Goal: Information Seeking & Learning: Learn about a topic

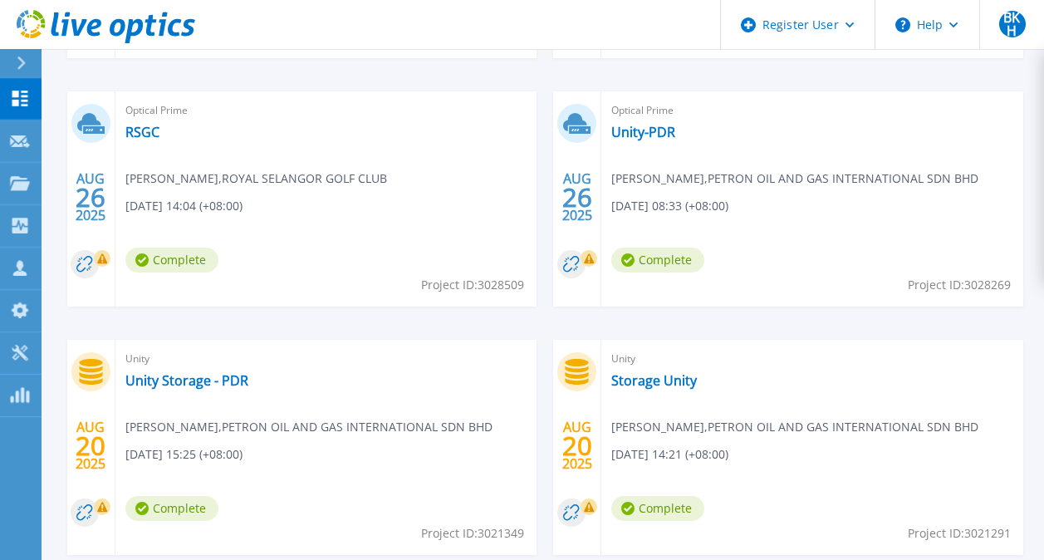
scroll to position [750, 0]
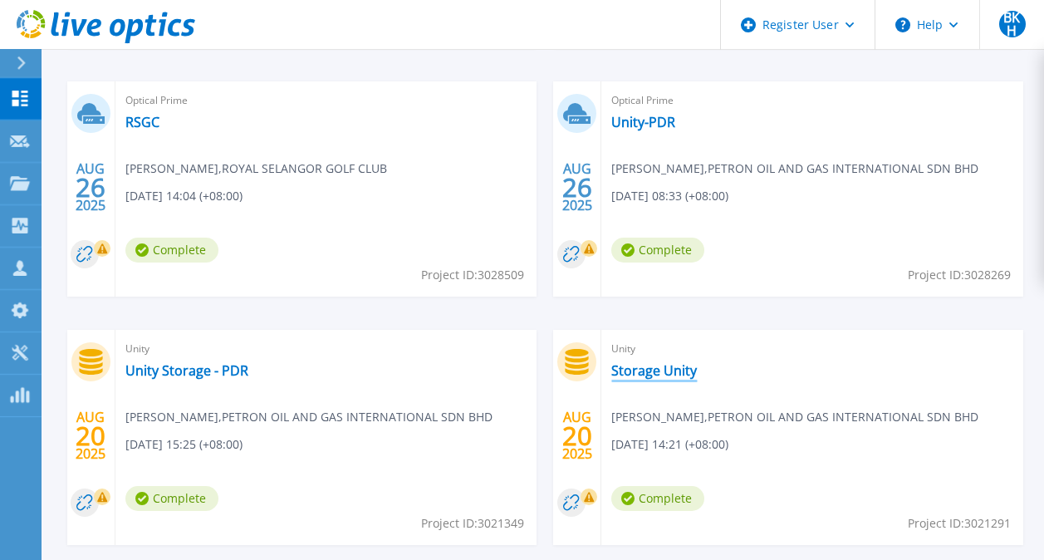
click at [667, 370] on link "Storage Unity" at bounding box center [654, 370] width 86 height 17
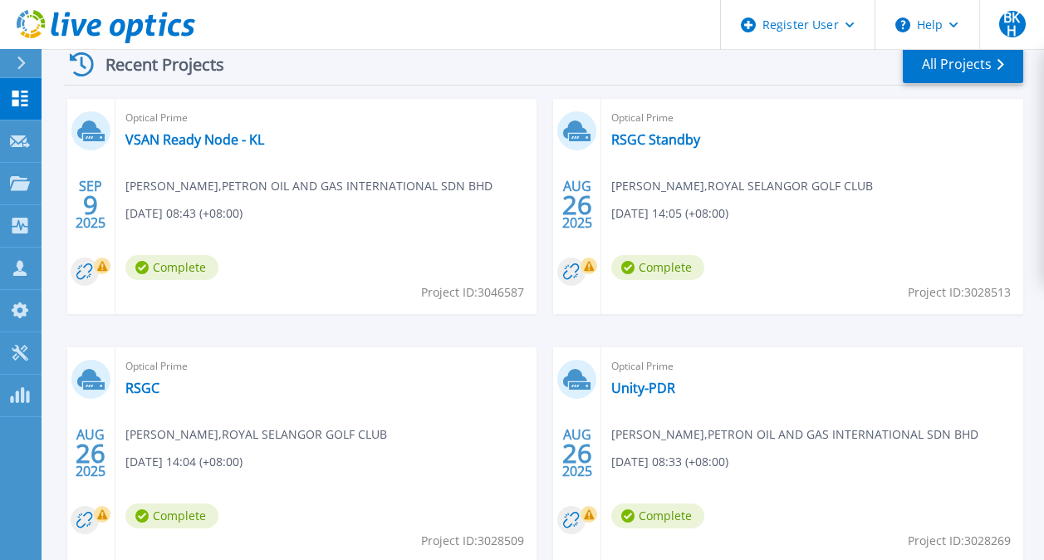
scroll to position [480, 0]
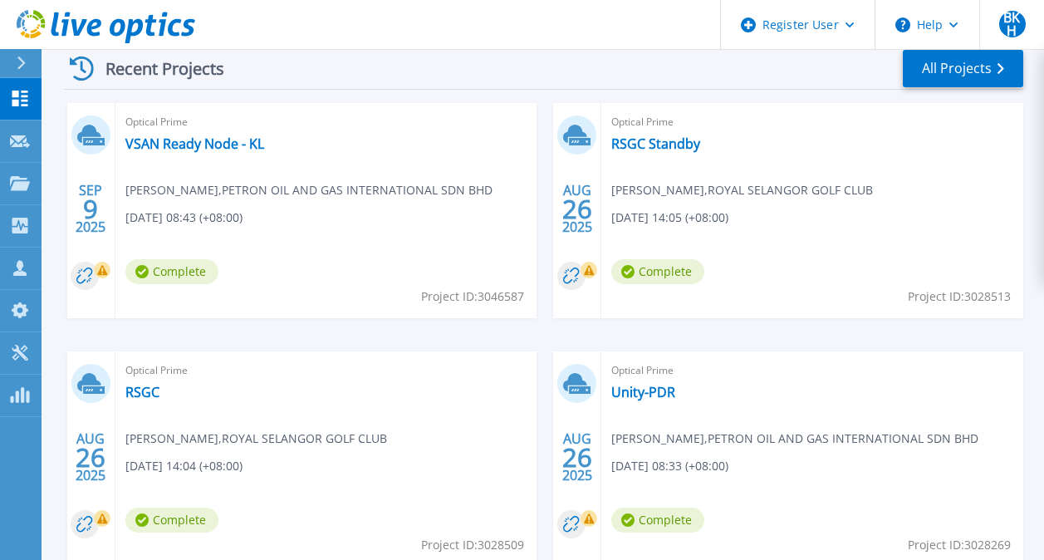
click at [203, 147] on link "VSAN Ready Node - KL" at bounding box center [194, 143] width 139 height 17
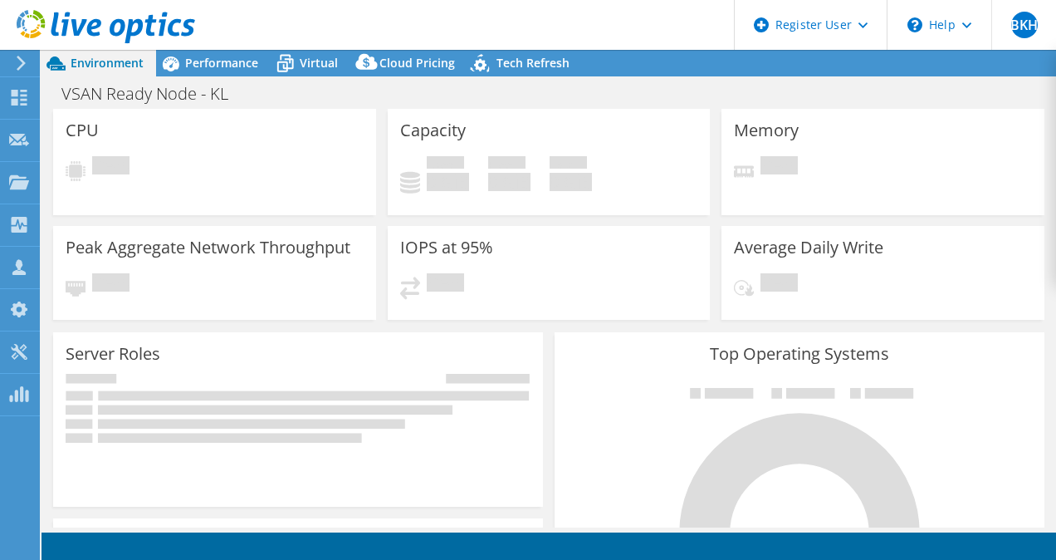
select select "Singapore"
select select "USD"
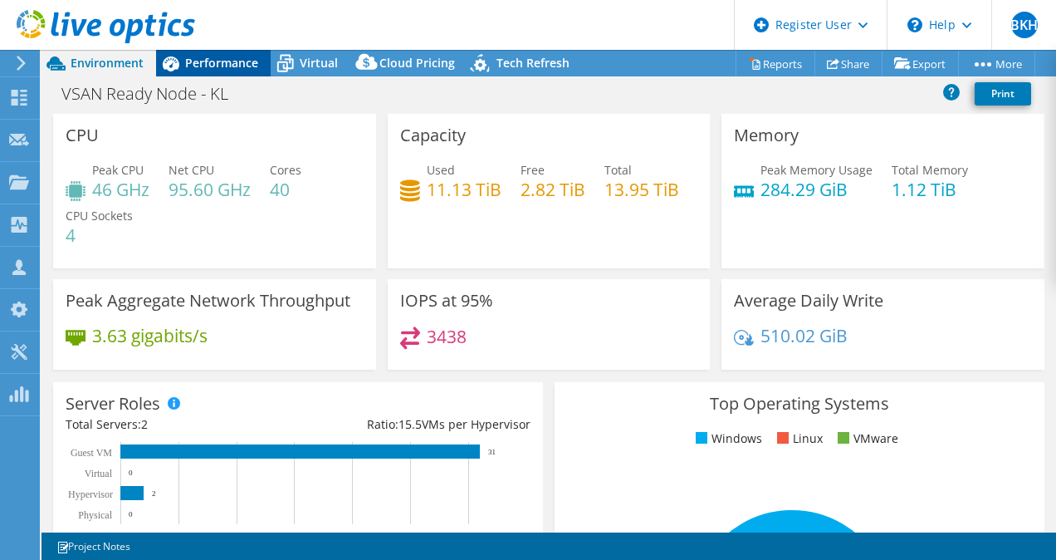
click at [218, 62] on span "Performance" at bounding box center [221, 63] width 73 height 16
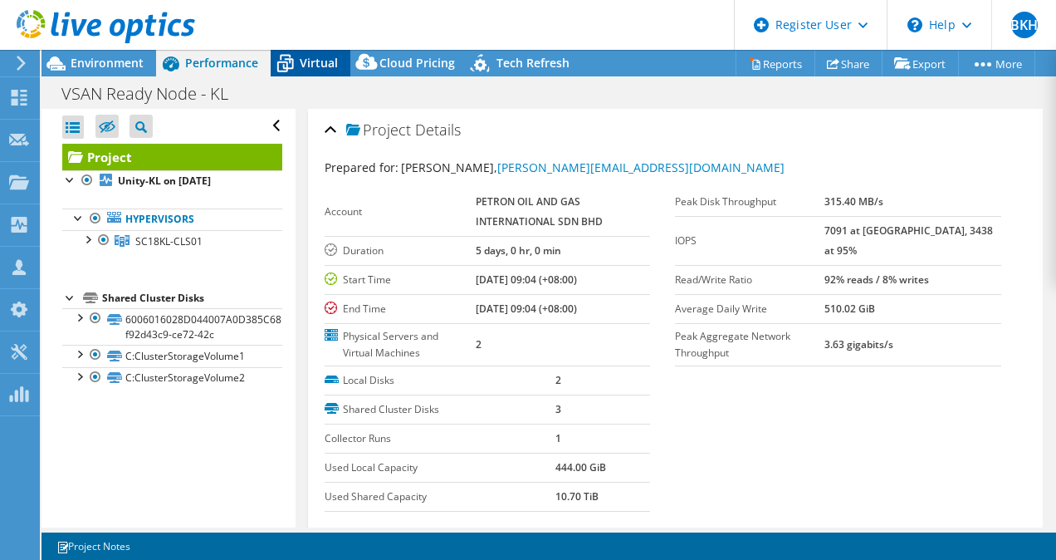
click at [311, 64] on span "Virtual" at bounding box center [319, 63] width 38 height 16
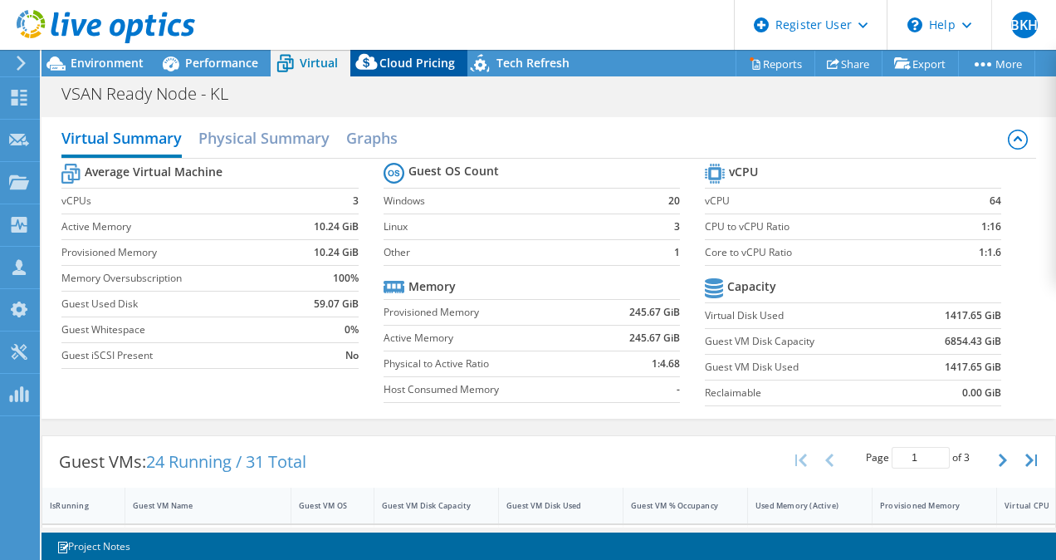
click at [413, 65] on span "Cloud Pricing" at bounding box center [418, 63] width 76 height 16
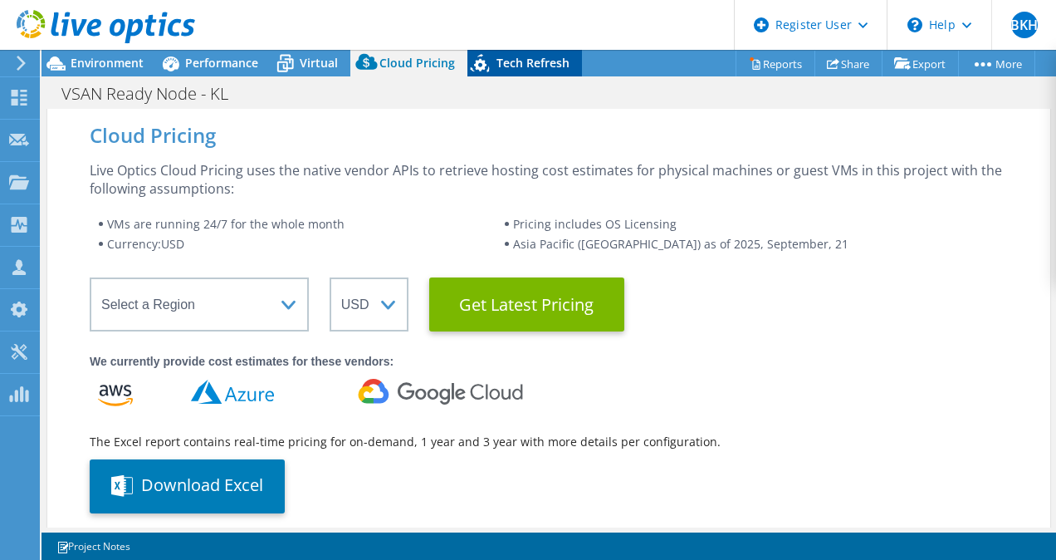
click at [516, 64] on span "Tech Refresh" at bounding box center [533, 63] width 73 height 16
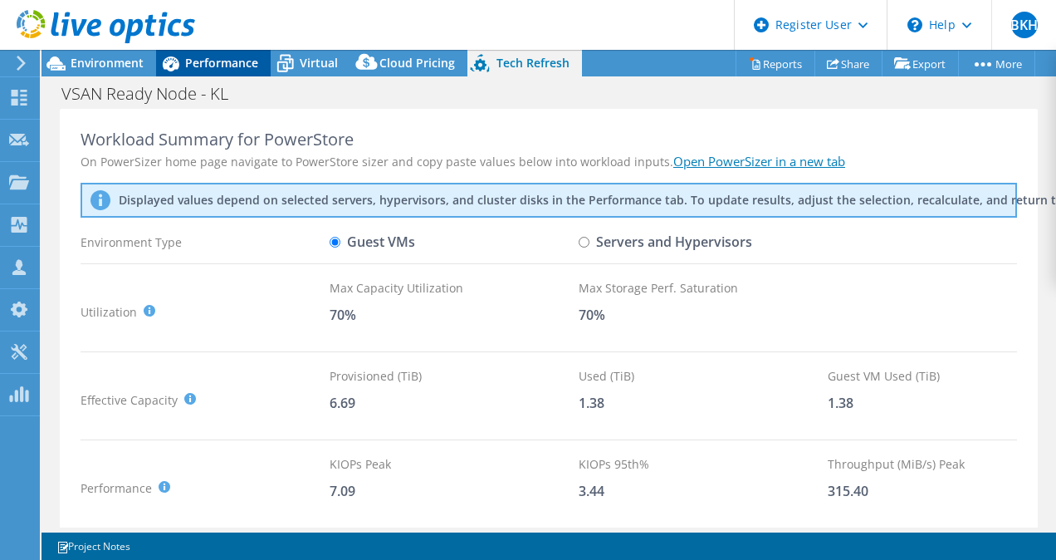
click at [214, 61] on span "Performance" at bounding box center [221, 63] width 73 height 16
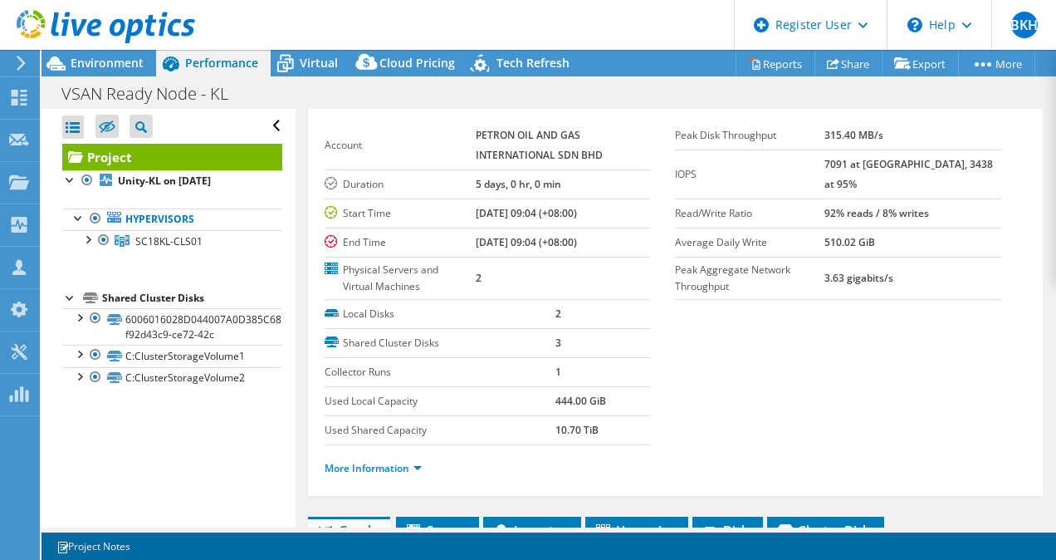
scroll to position [71, 0]
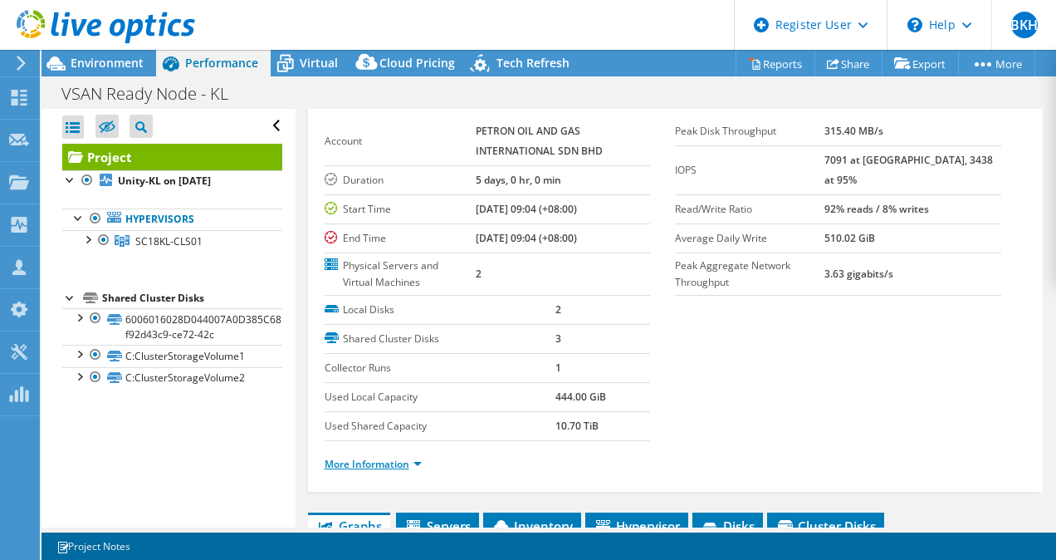
click at [418, 463] on link "More Information" at bounding box center [373, 464] width 97 height 14
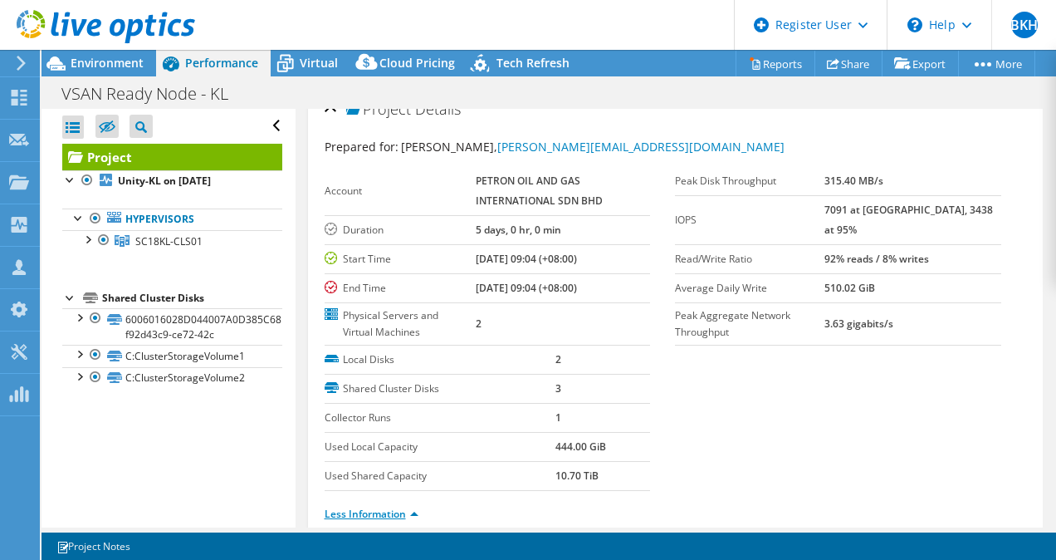
scroll to position [0, 0]
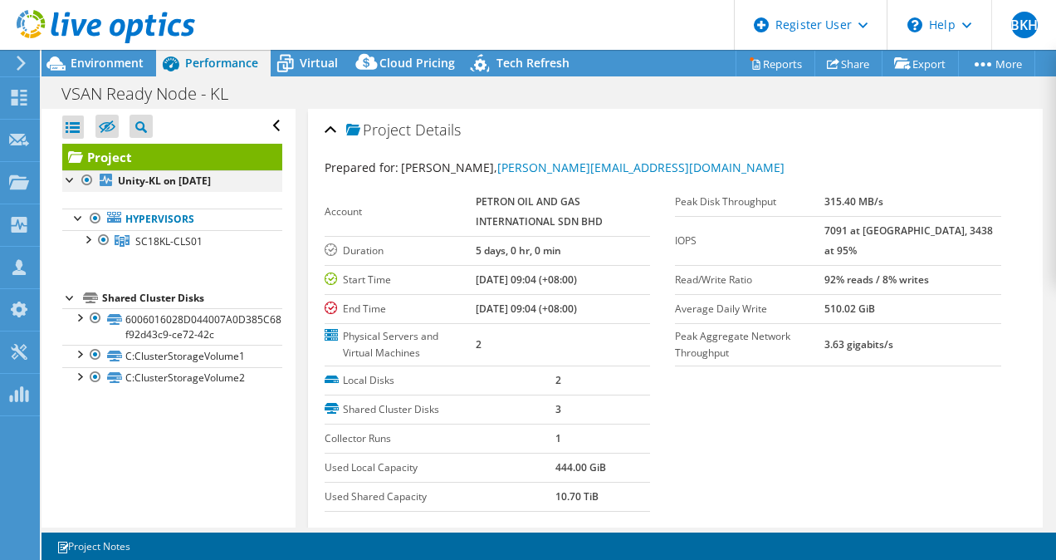
click at [70, 182] on div at bounding box center [70, 178] width 17 height 17
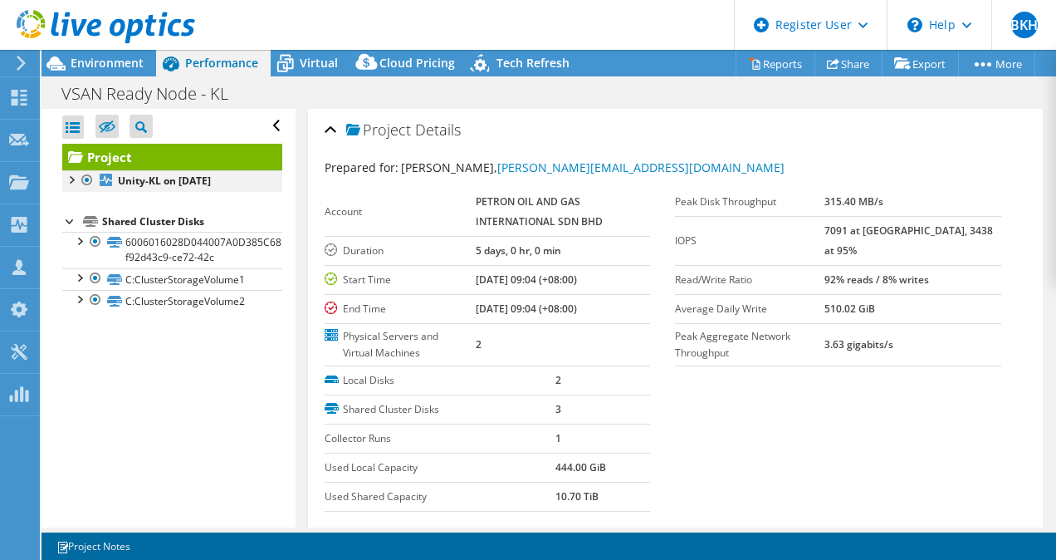
click at [81, 186] on div at bounding box center [87, 180] width 17 height 20
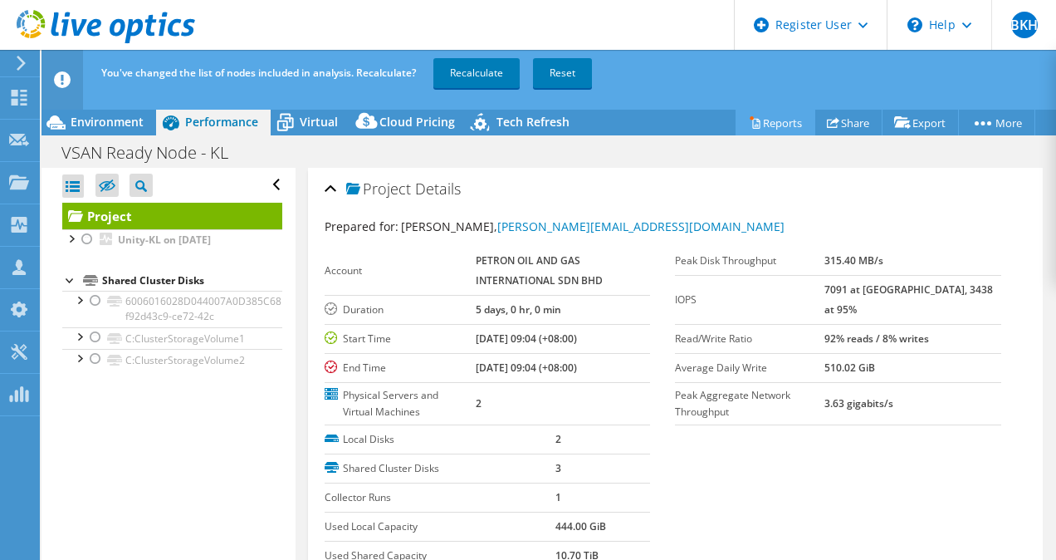
click at [770, 125] on link "Reports" at bounding box center [776, 123] width 80 height 26
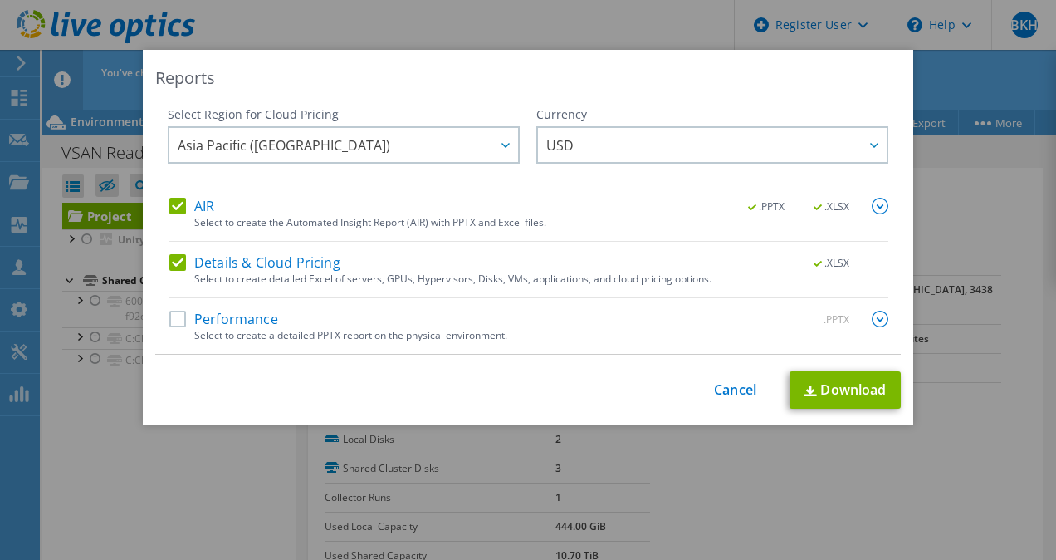
click at [889, 476] on div "Reports Select Region for Cloud Pricing Asia Pacific (Hong Kong) Asia Pacific (…" at bounding box center [528, 280] width 1056 height 460
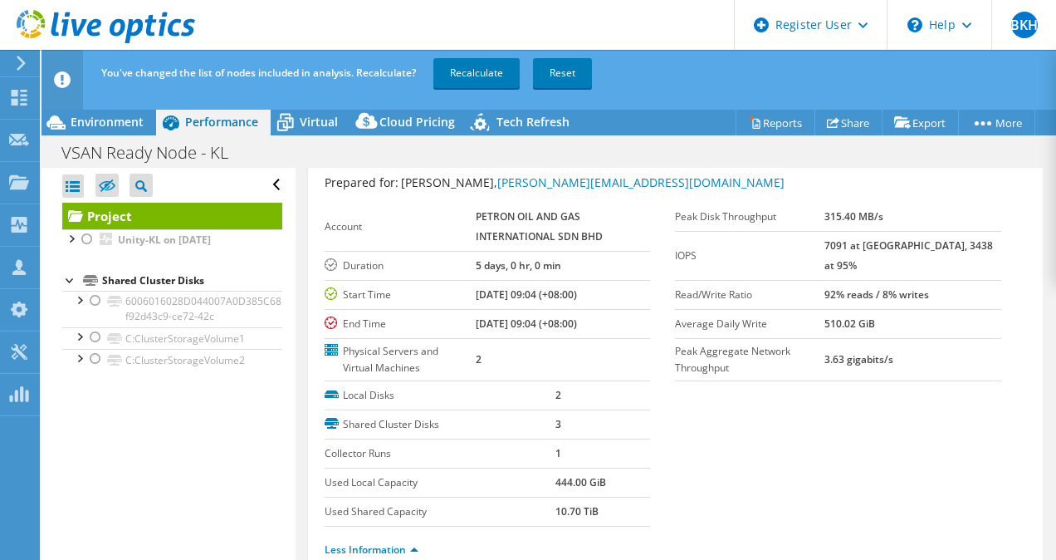
scroll to position [46, 0]
click at [91, 238] on div at bounding box center [87, 239] width 17 height 20
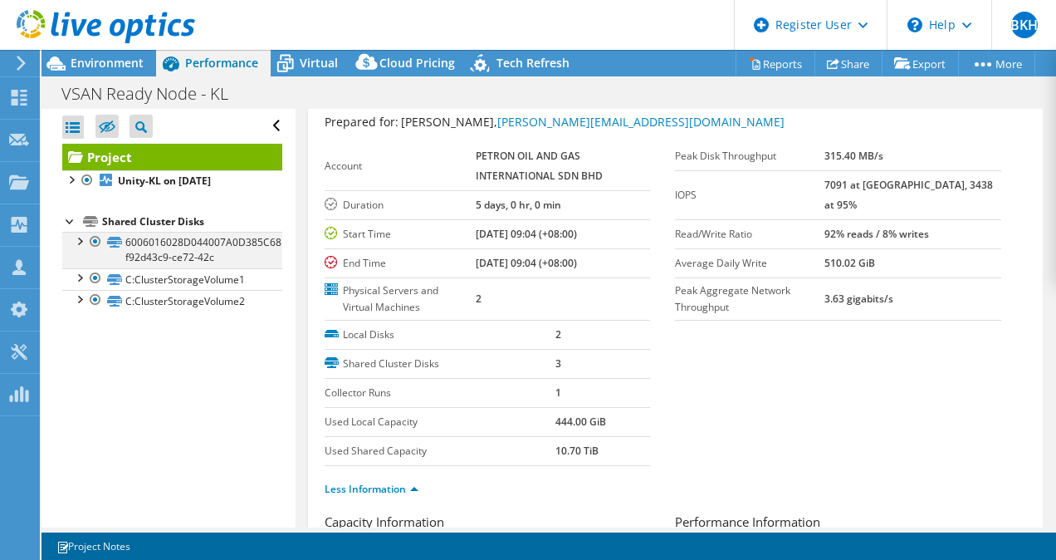
click at [76, 233] on div at bounding box center [79, 240] width 17 height 17
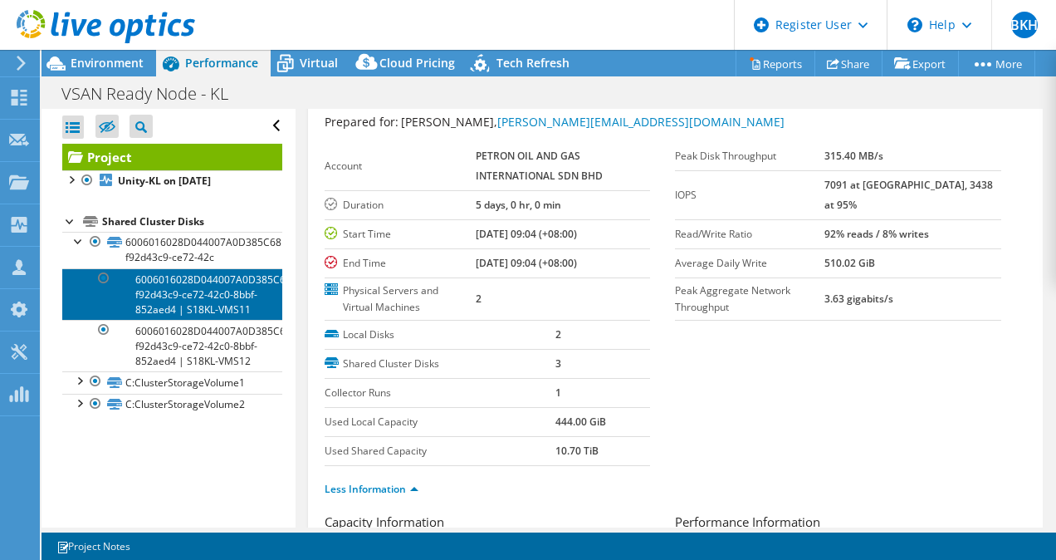
click at [209, 306] on link "6006016028D044007A0D385C68F87EA8-f92d43c9-ce72-42c0-8bbf-852aed4 | S18KL-VMS11" at bounding box center [172, 293] width 220 height 51
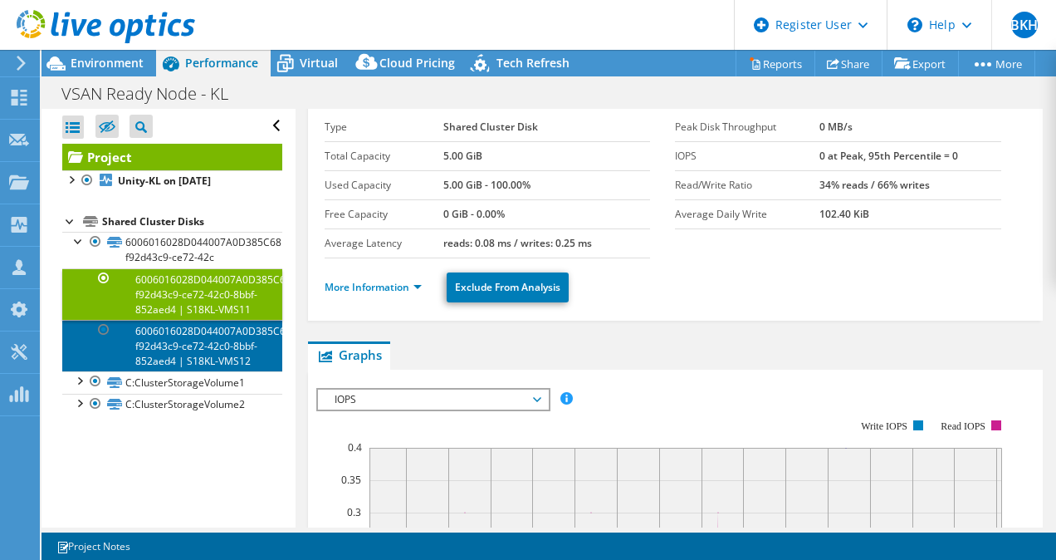
click at [179, 362] on link "6006016028D044007A0D385C68F87EA8-f92d43c9-ce72-42c0-8bbf-852aed4 | S18KL-VMS12" at bounding box center [172, 345] width 220 height 51
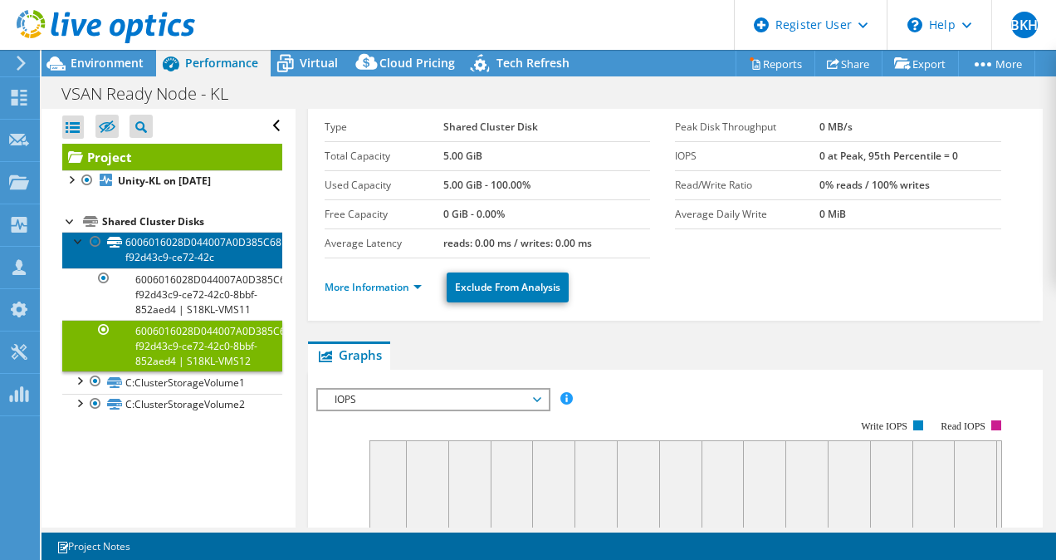
click at [174, 243] on link "6006016028D044007A0D385C68F87EA8-f92d43c9-ce72-42c" at bounding box center [172, 250] width 220 height 37
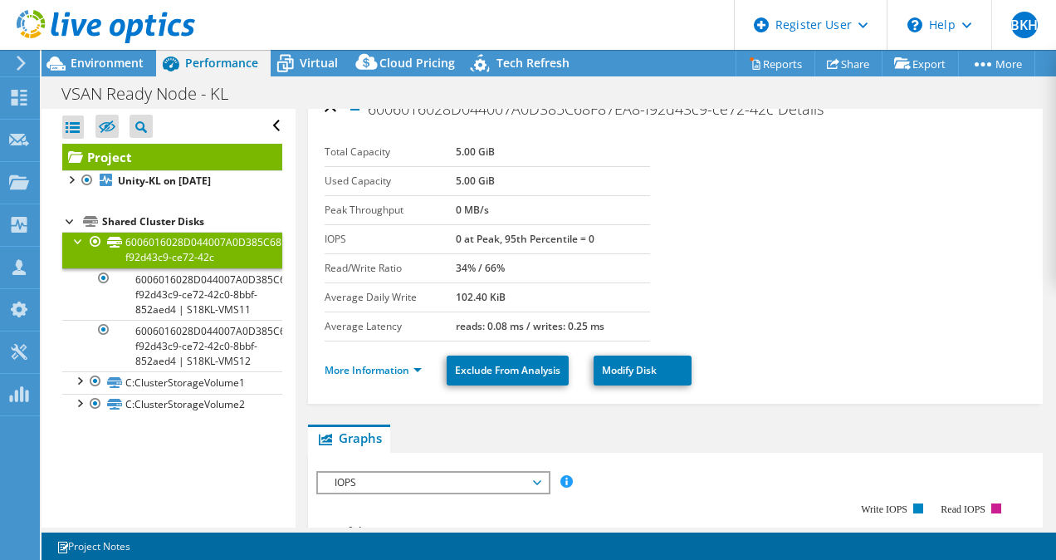
scroll to position [0, 0]
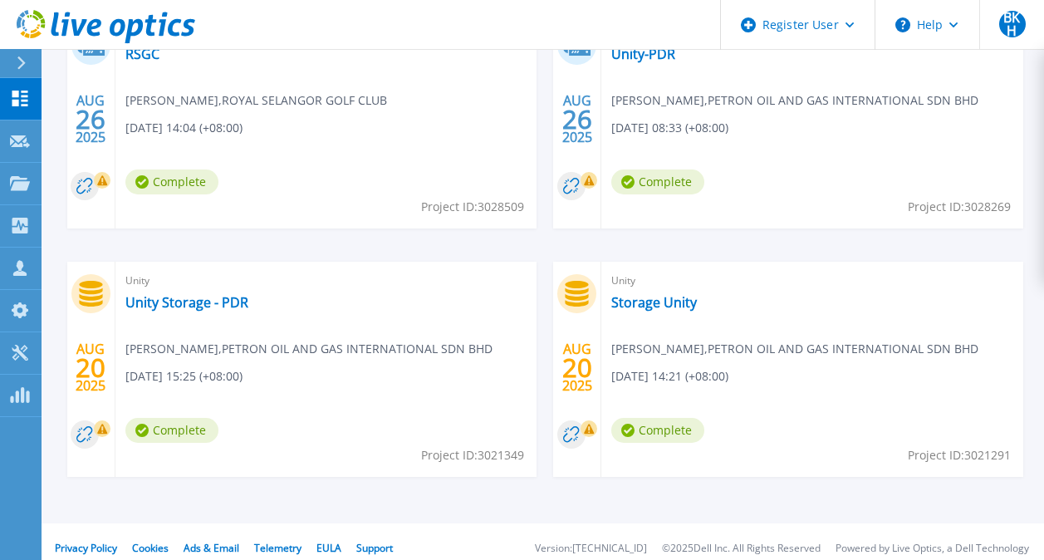
scroll to position [831, 0]
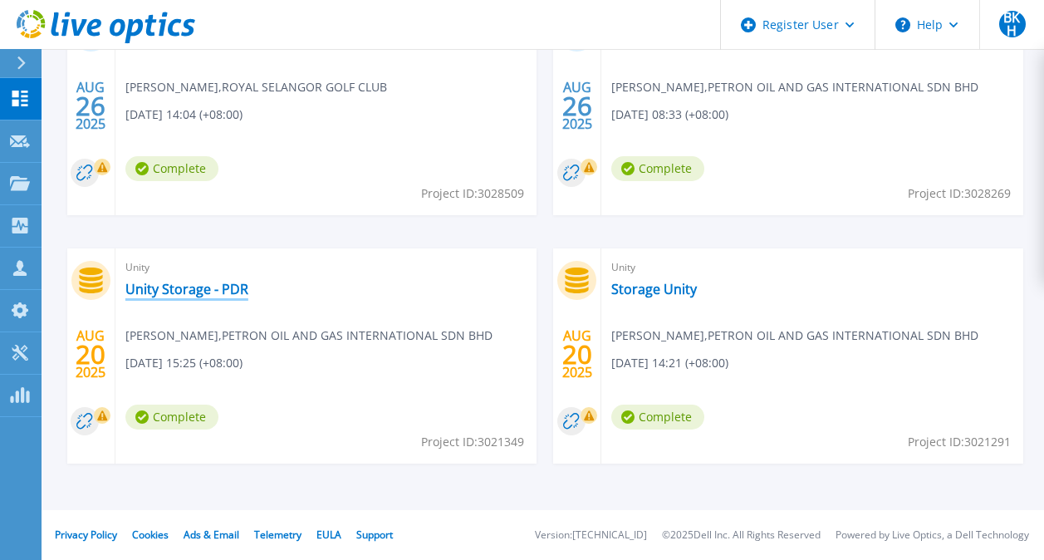
click at [225, 283] on link "Unity Storage - PDR" at bounding box center [186, 289] width 123 height 17
